Goal: Information Seeking & Learning: Learn about a topic

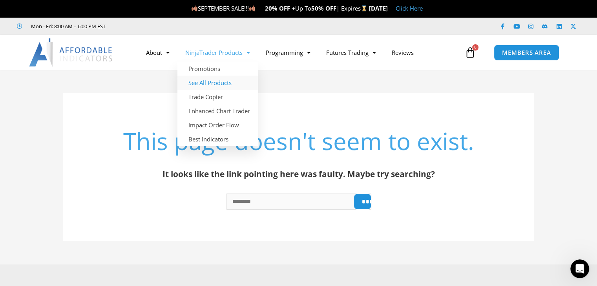
click at [224, 84] on link "See All Products" at bounding box center [217, 83] width 80 height 14
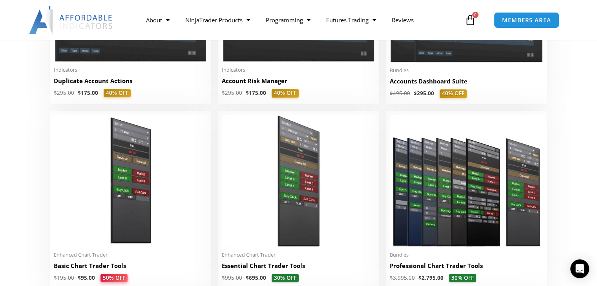
scroll to position [196, 0]
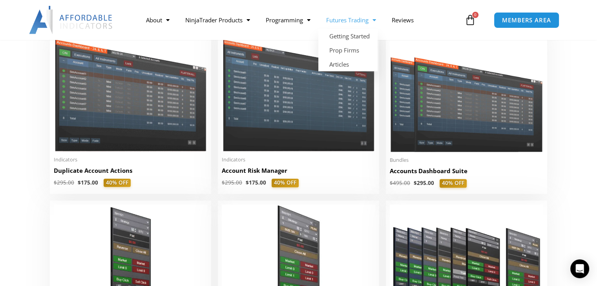
click at [360, 22] on link "Futures Trading" at bounding box center [350, 20] width 65 height 18
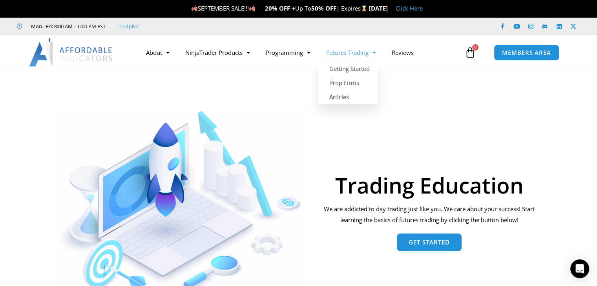
click at [366, 53] on link "Futures Trading" at bounding box center [350, 53] width 65 height 18
click at [376, 54] on span "Menu" at bounding box center [371, 53] width 7 height 14
click at [364, 53] on link "Futures Trading" at bounding box center [350, 53] width 65 height 18
click at [350, 83] on link "Prop Firms" at bounding box center [347, 83] width 59 height 14
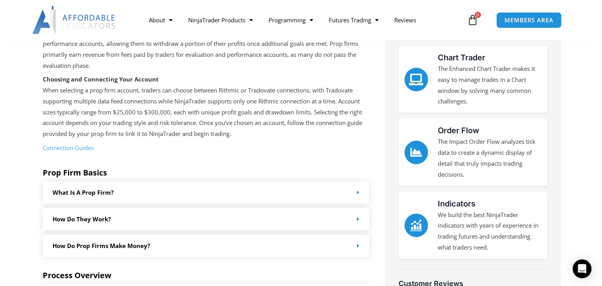
scroll to position [157, 0]
